Goal: Use online tool/utility

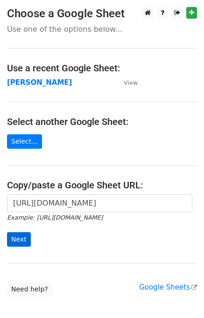
type input "[URL][DOMAIN_NAME]"
click at [20, 235] on input "Next" at bounding box center [19, 239] width 24 height 14
